Goal: Use online tool/utility: Utilize a website feature to perform a specific function

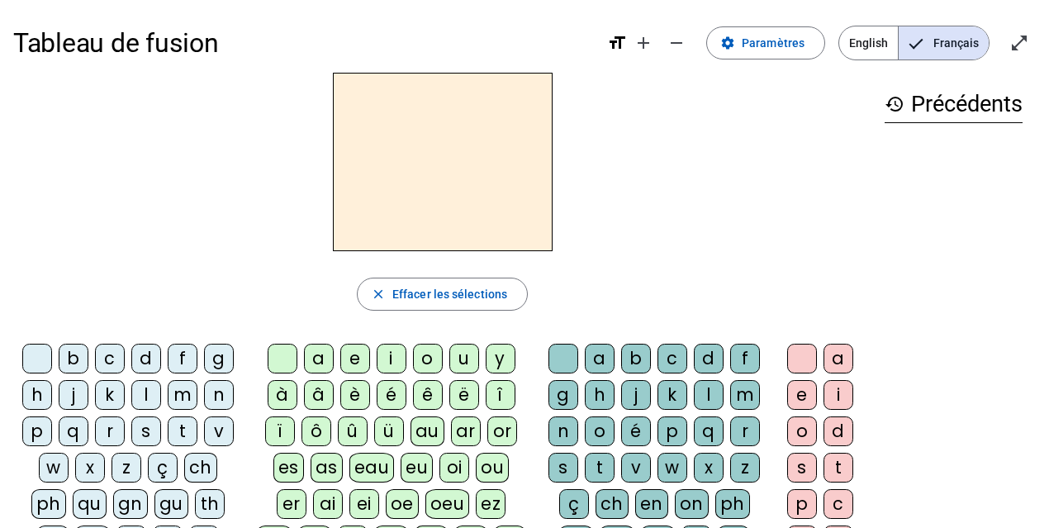
click at [191, 392] on div "m" at bounding box center [183, 395] width 30 height 30
click at [325, 355] on div "a" at bounding box center [319, 359] width 30 height 30
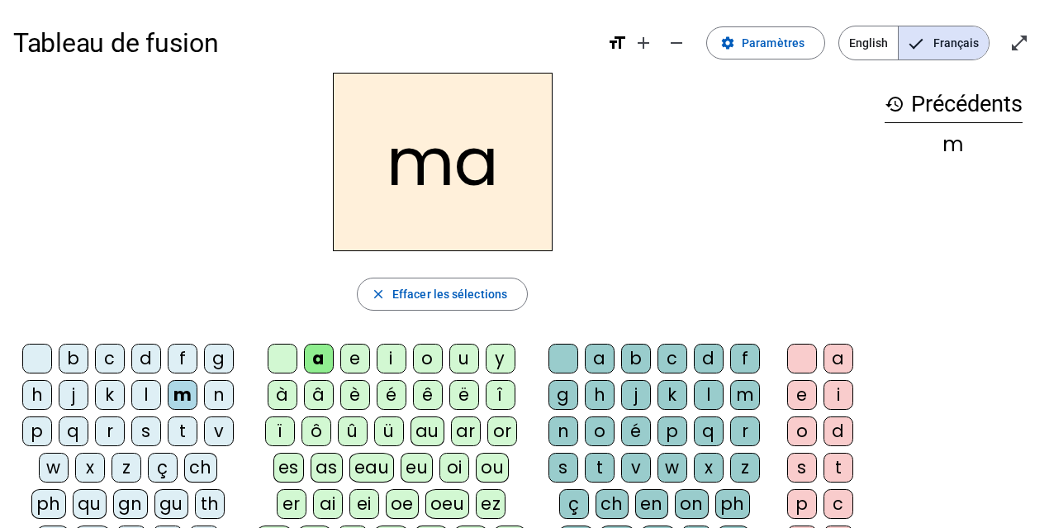
click at [704, 391] on div "l" at bounding box center [709, 395] width 30 height 30
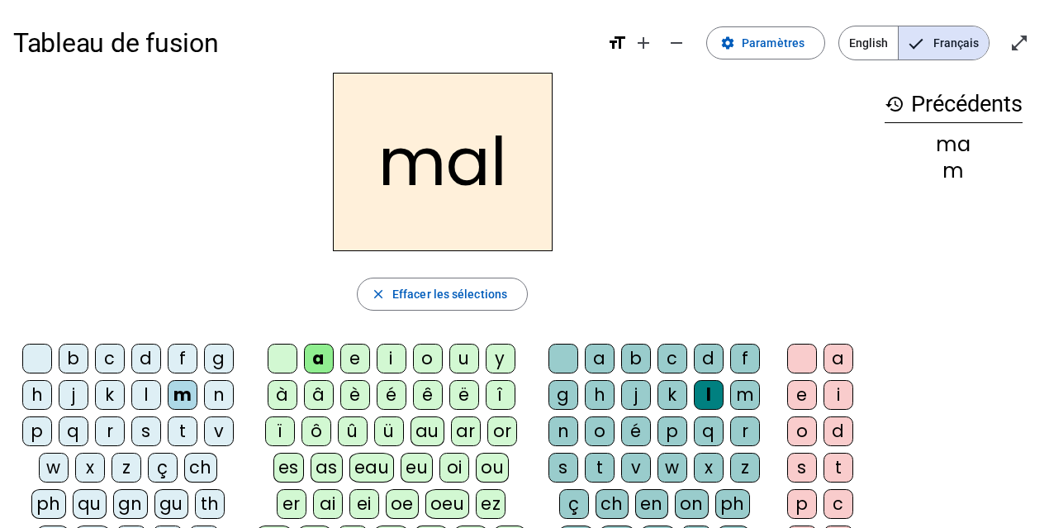
click at [395, 357] on div "i" at bounding box center [392, 359] width 30 height 30
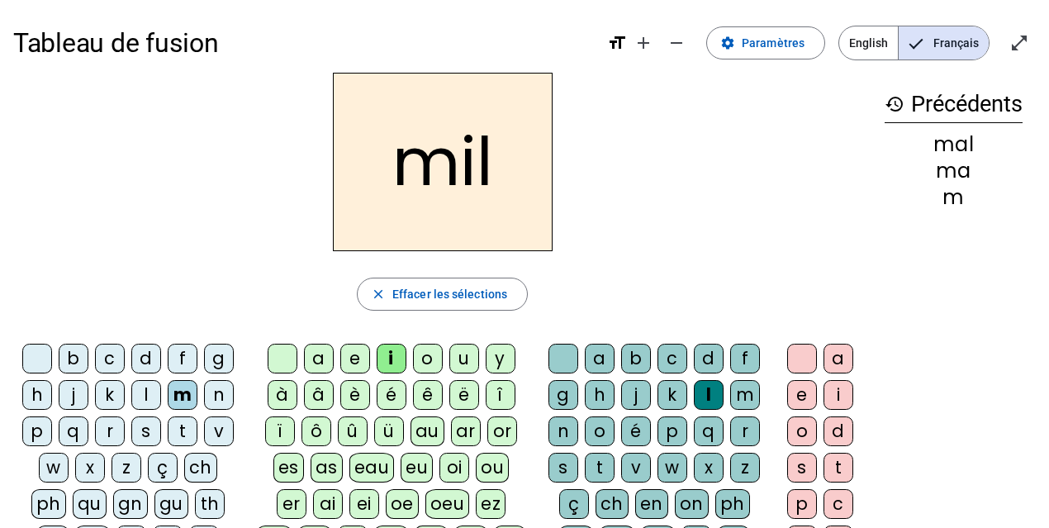
click at [148, 434] on div "s" at bounding box center [146, 431] width 30 height 30
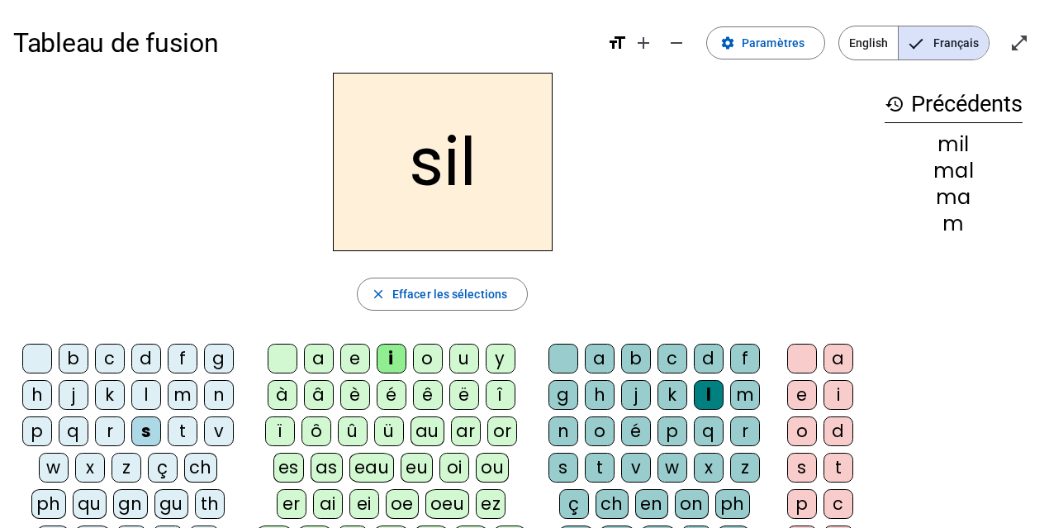
click at [555, 349] on div at bounding box center [563, 359] width 30 height 30
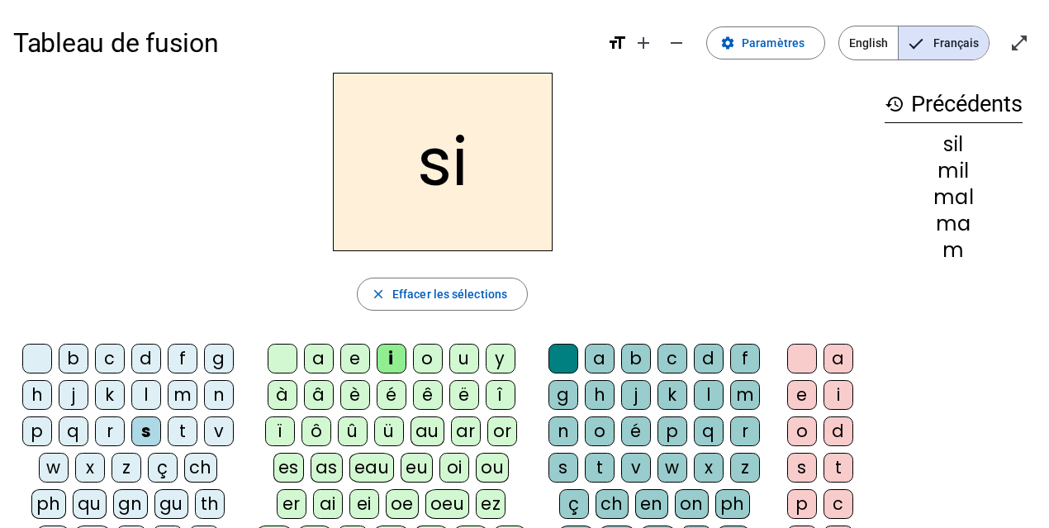
click at [216, 390] on div "n" at bounding box center [219, 395] width 30 height 30
click at [352, 356] on div "e" at bounding box center [355, 359] width 30 height 30
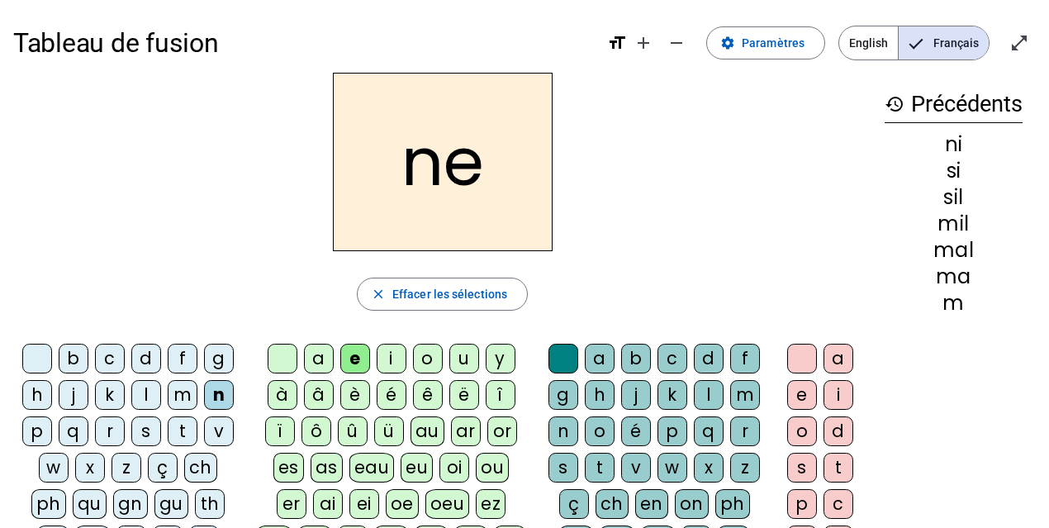
click at [147, 427] on div "s" at bounding box center [146, 431] width 30 height 30
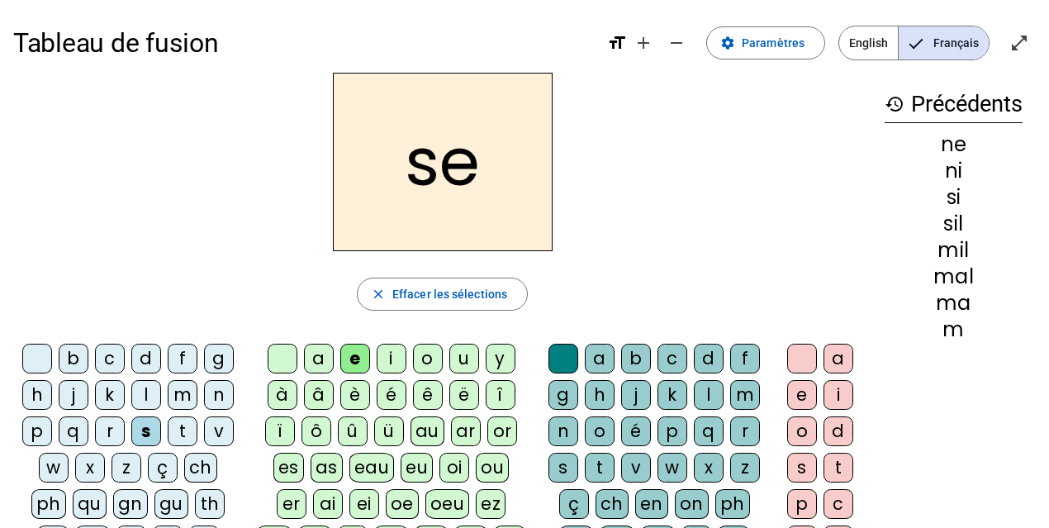
click at [328, 354] on div "a" at bounding box center [319, 359] width 30 height 30
click at [460, 358] on div "u" at bounding box center [464, 359] width 30 height 30
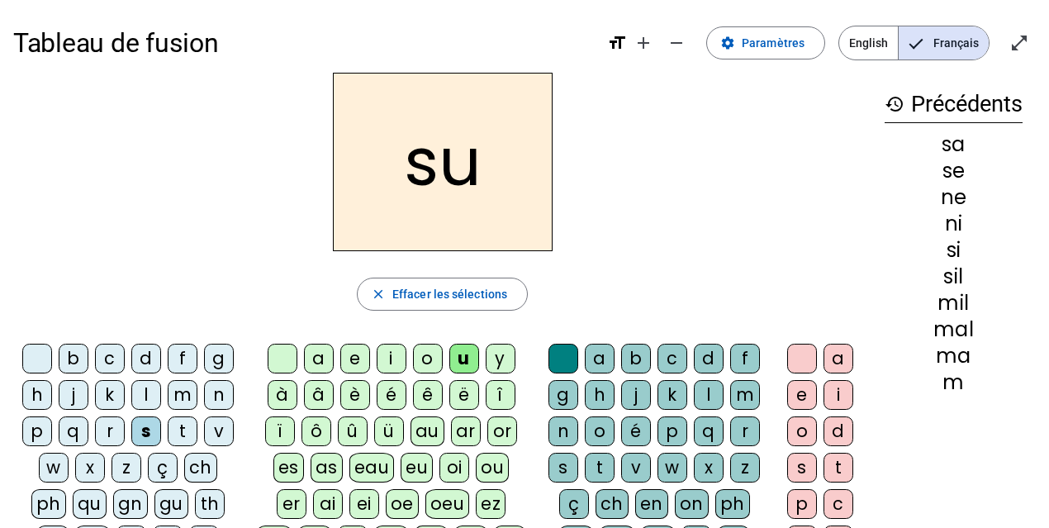
click at [145, 388] on div "l" at bounding box center [146, 395] width 30 height 30
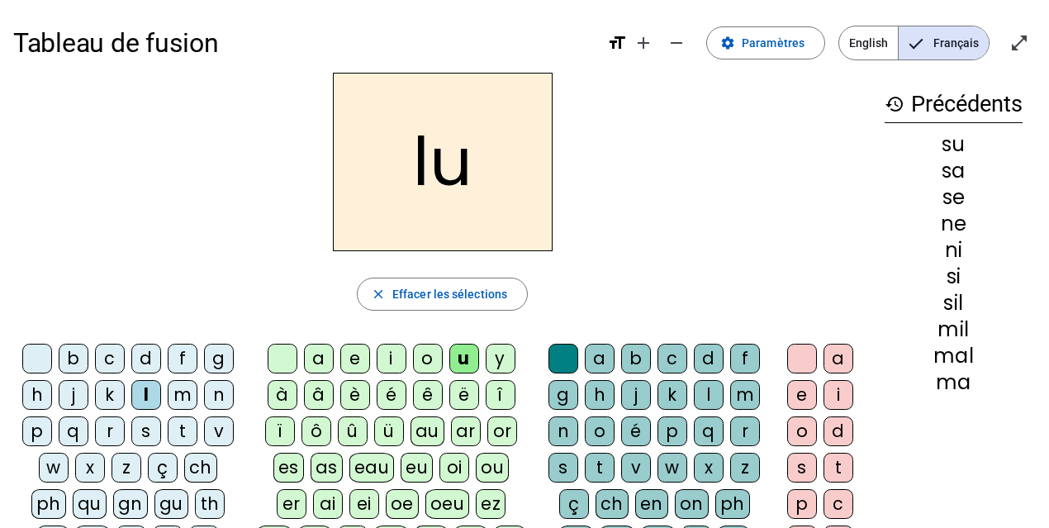
click at [145, 362] on div "d" at bounding box center [146, 359] width 30 height 30
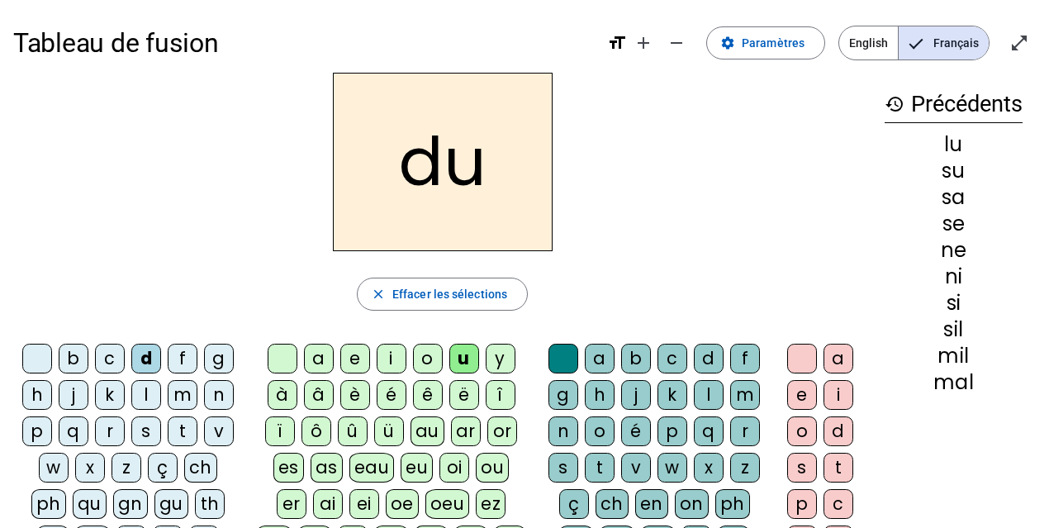
click at [212, 390] on div "n" at bounding box center [219, 395] width 30 height 30
click at [712, 394] on div "l" at bounding box center [709, 395] width 30 height 30
